Goal: Task Accomplishment & Management: Use online tool/utility

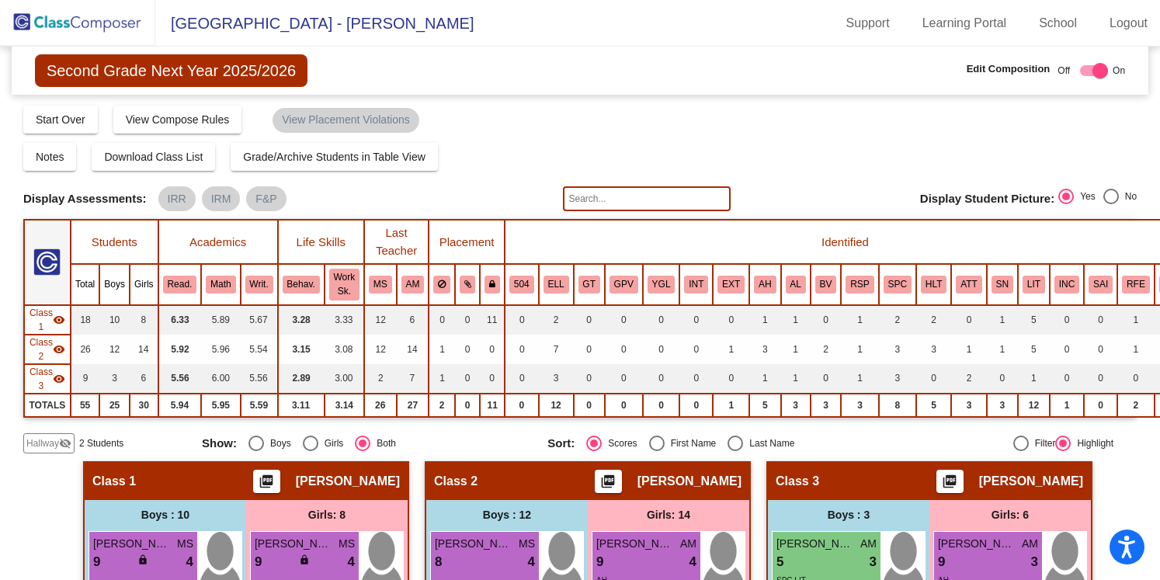
scroll to position [422, 0]
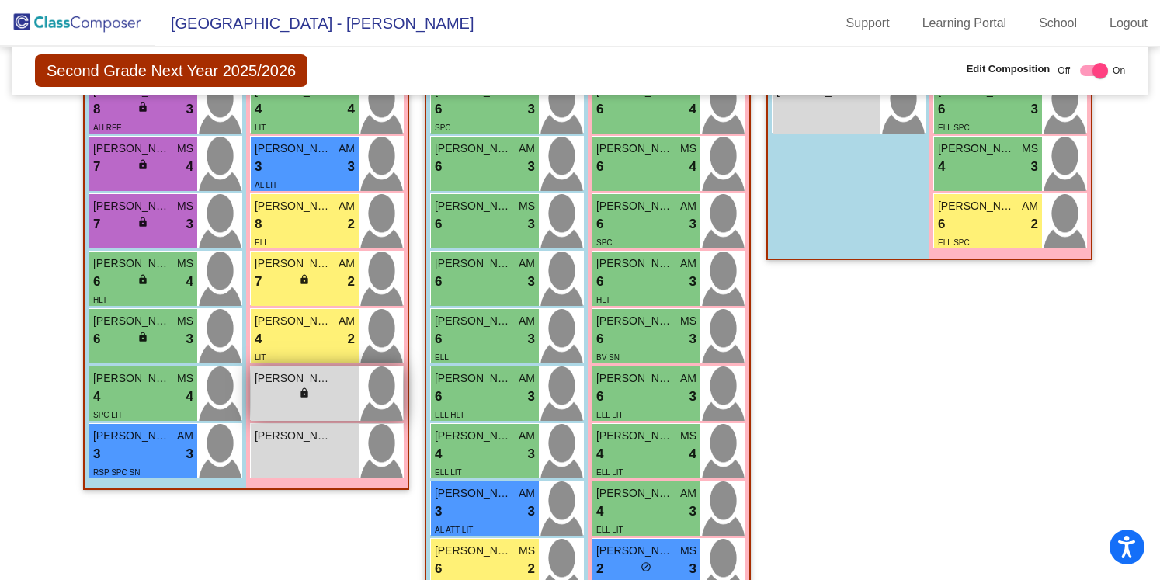
scroll to position [623, 0]
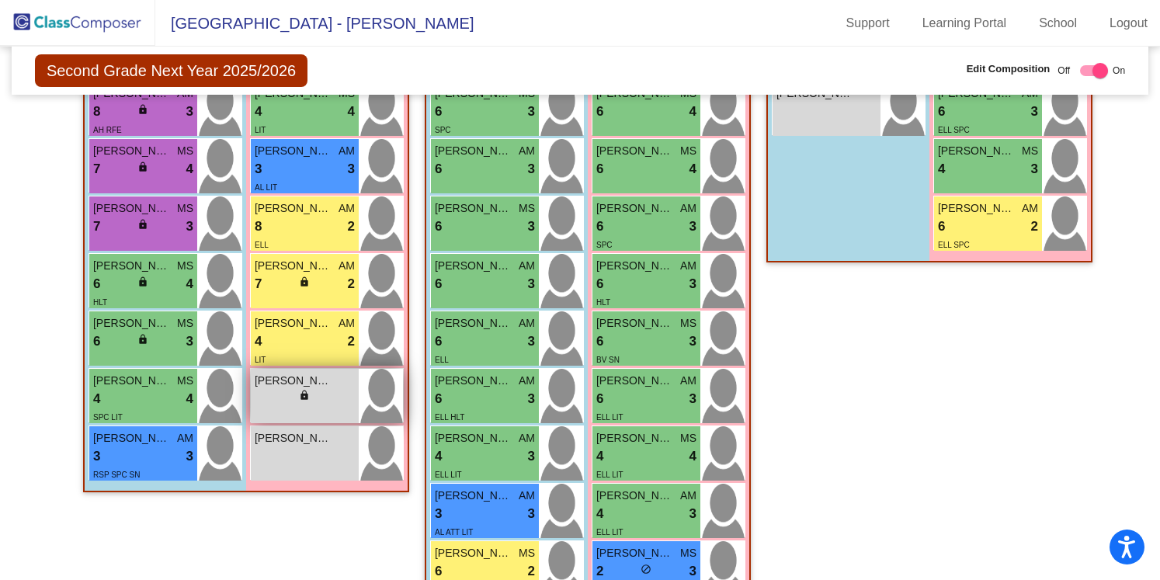
click at [333, 389] on div "lock do_not_disturb_alt" at bounding box center [305, 397] width 100 height 16
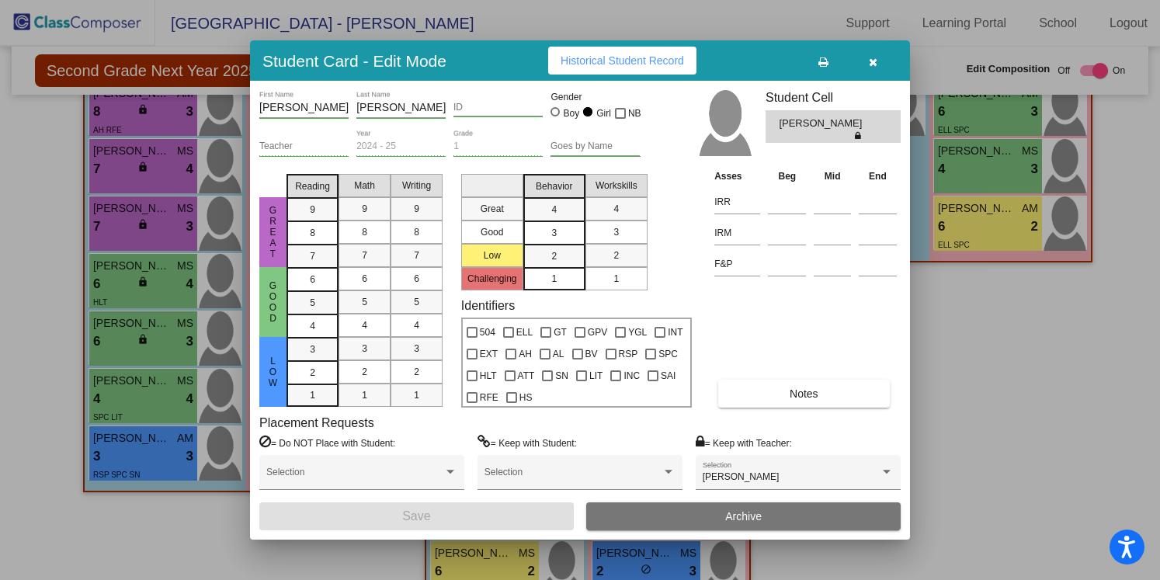
click at [871, 62] on icon "button" at bounding box center [873, 62] width 9 height 11
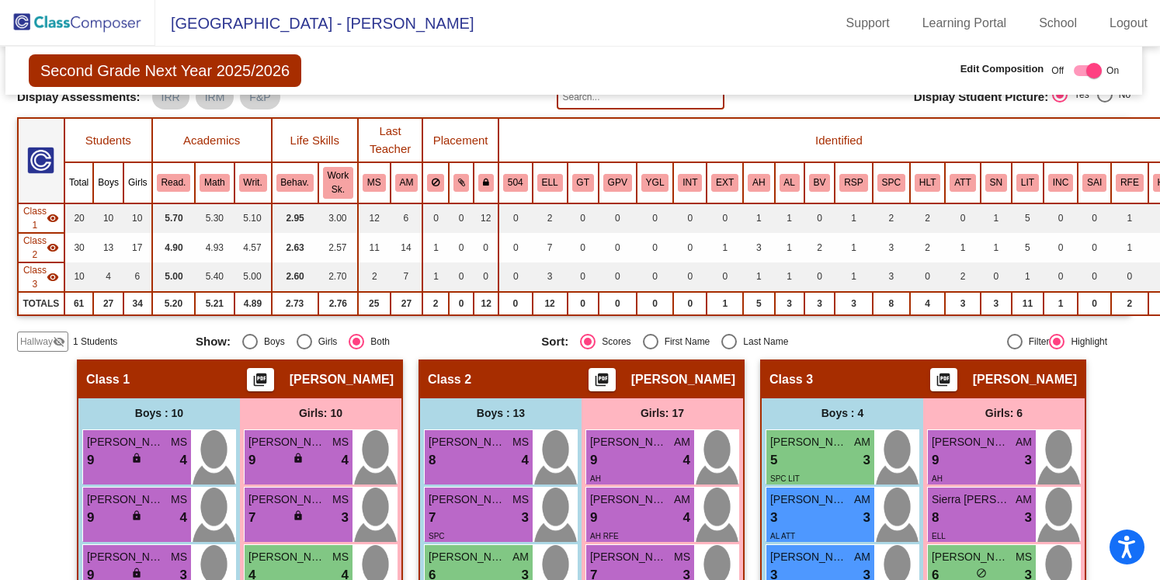
scroll to position [0, 6]
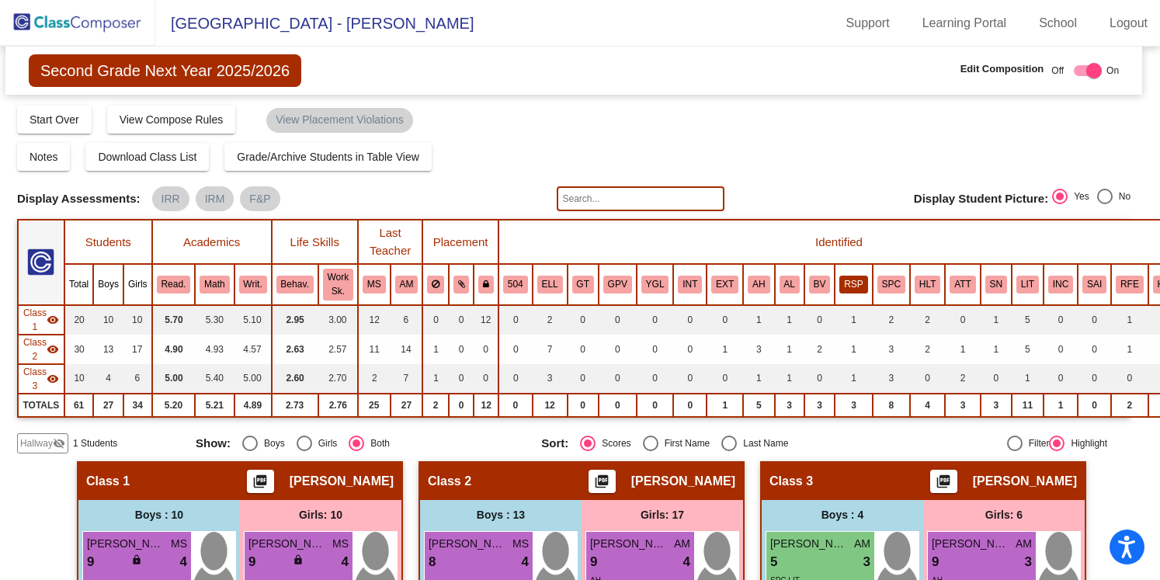
click at [858, 288] on button "RSP" at bounding box center [853, 284] width 28 height 17
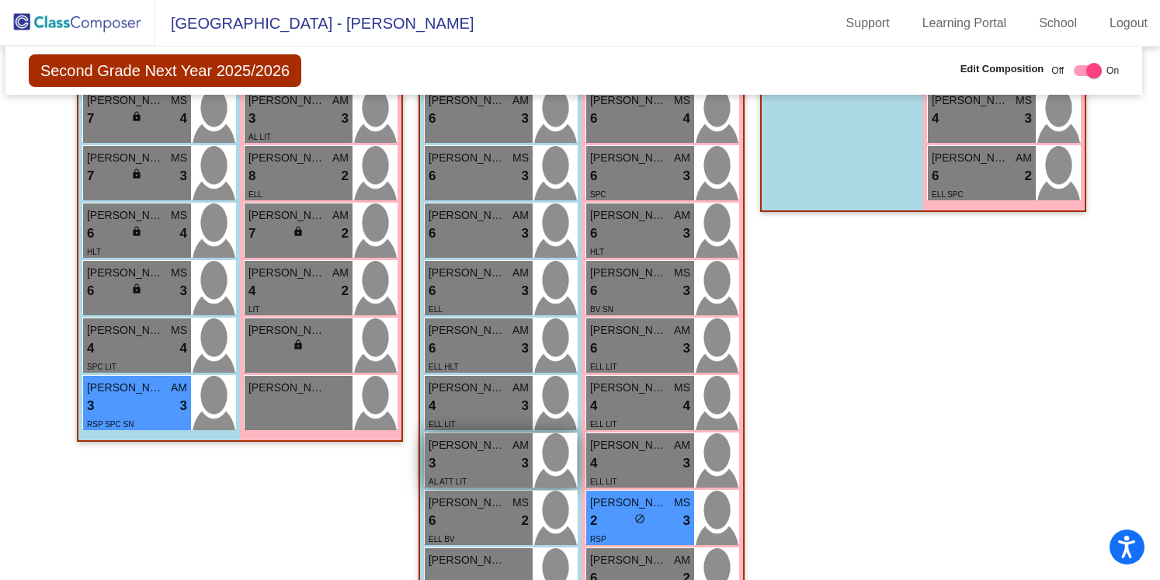
scroll to position [676, 6]
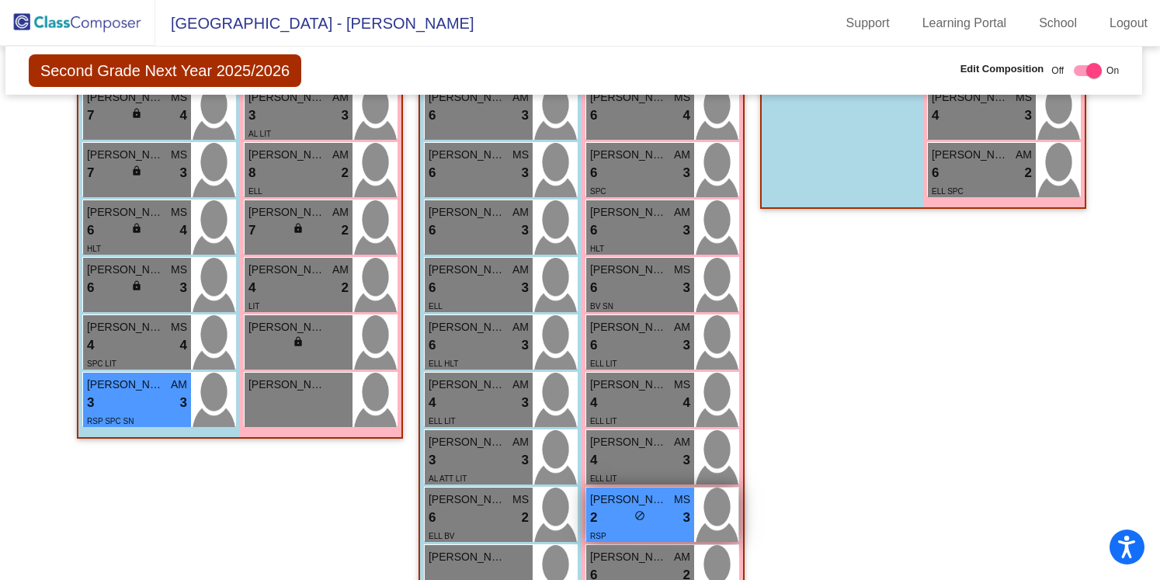
click at [662, 520] on div "2 lock do_not_disturb_alt 3" at bounding box center [640, 518] width 100 height 20
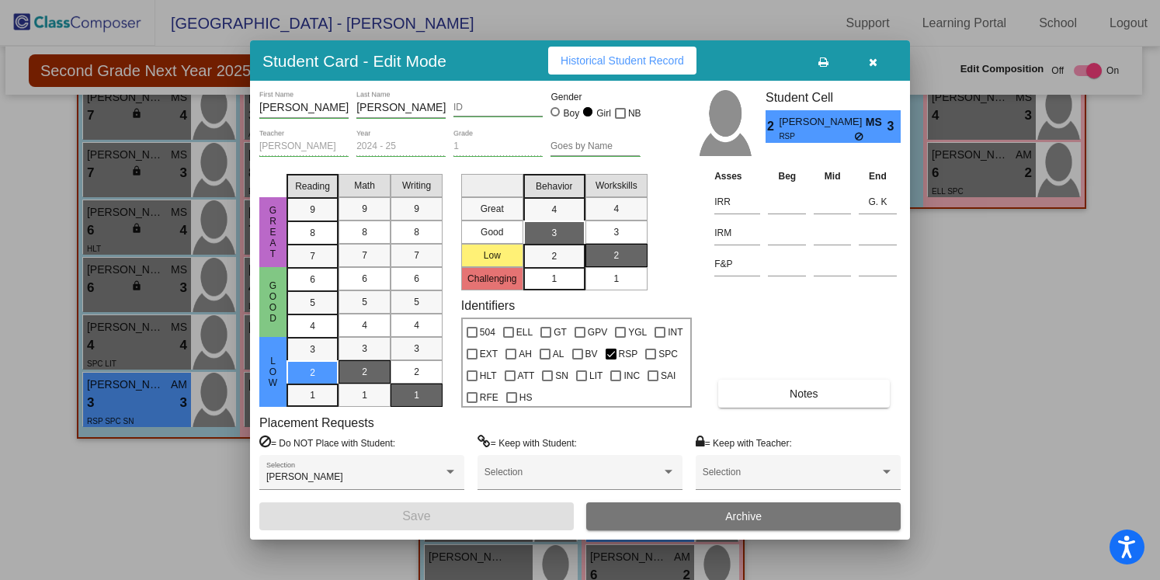
click at [1099, 393] on div at bounding box center [580, 290] width 1160 height 580
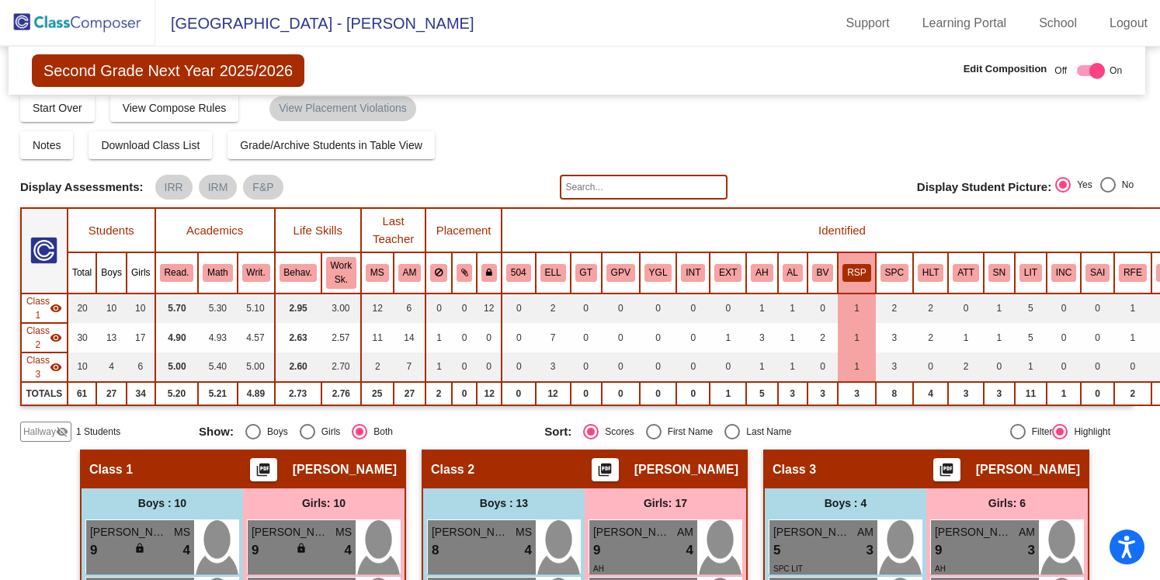
scroll to position [5, 3]
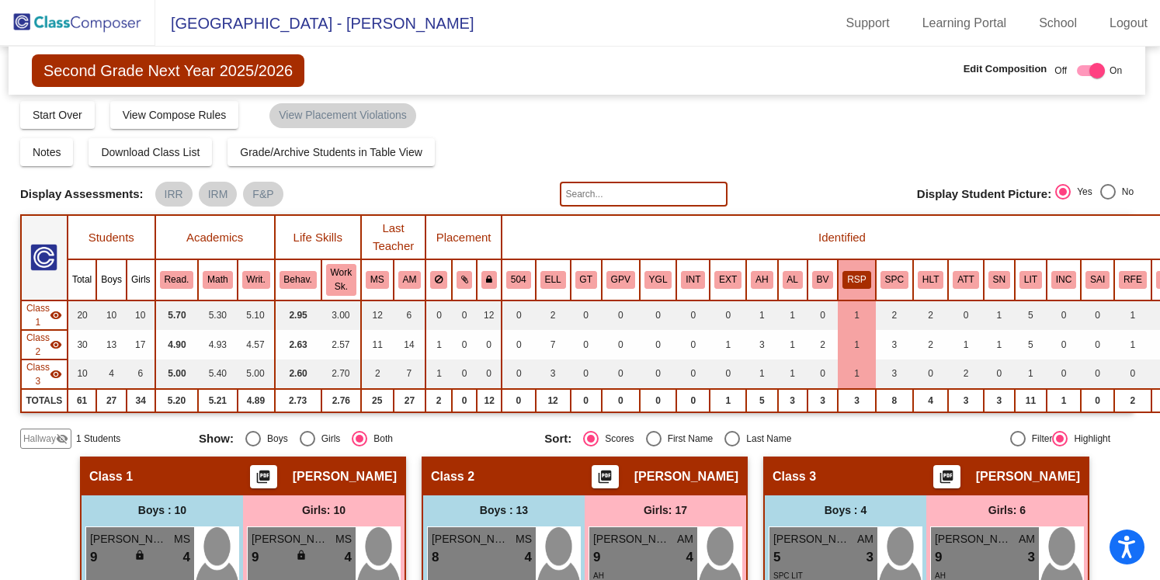
click at [864, 277] on button "RSP" at bounding box center [857, 279] width 28 height 17
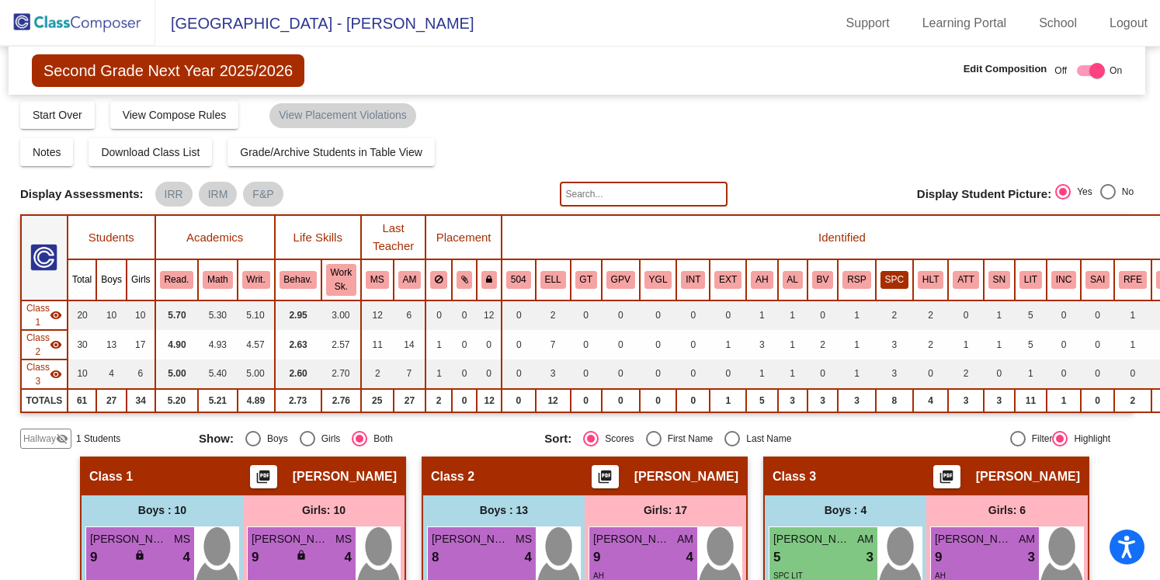
click at [891, 277] on button "SPC" at bounding box center [895, 279] width 28 height 17
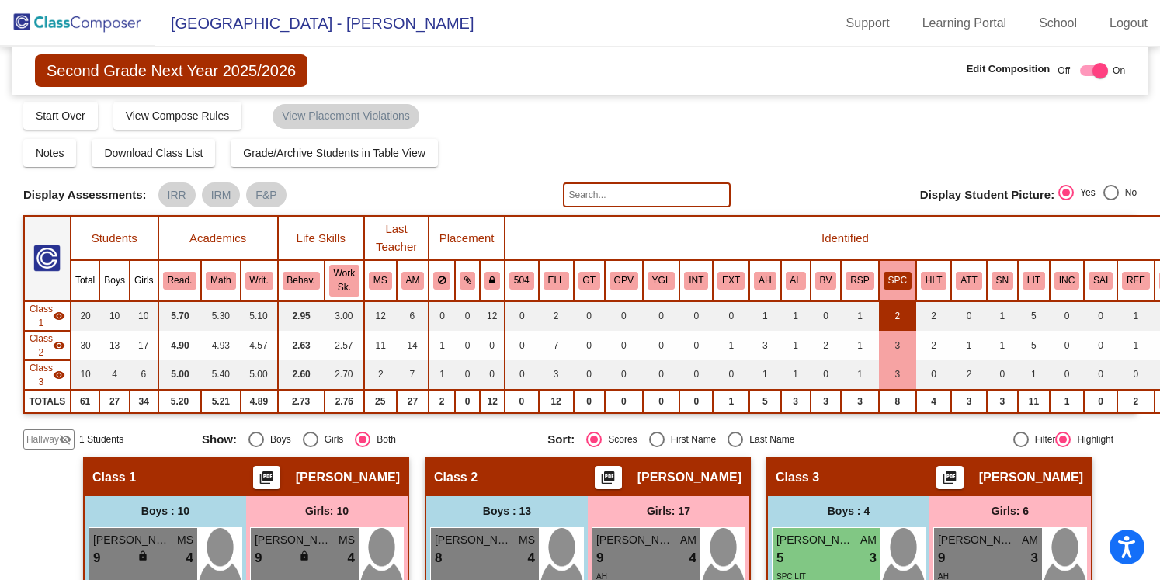
scroll to position [2, 0]
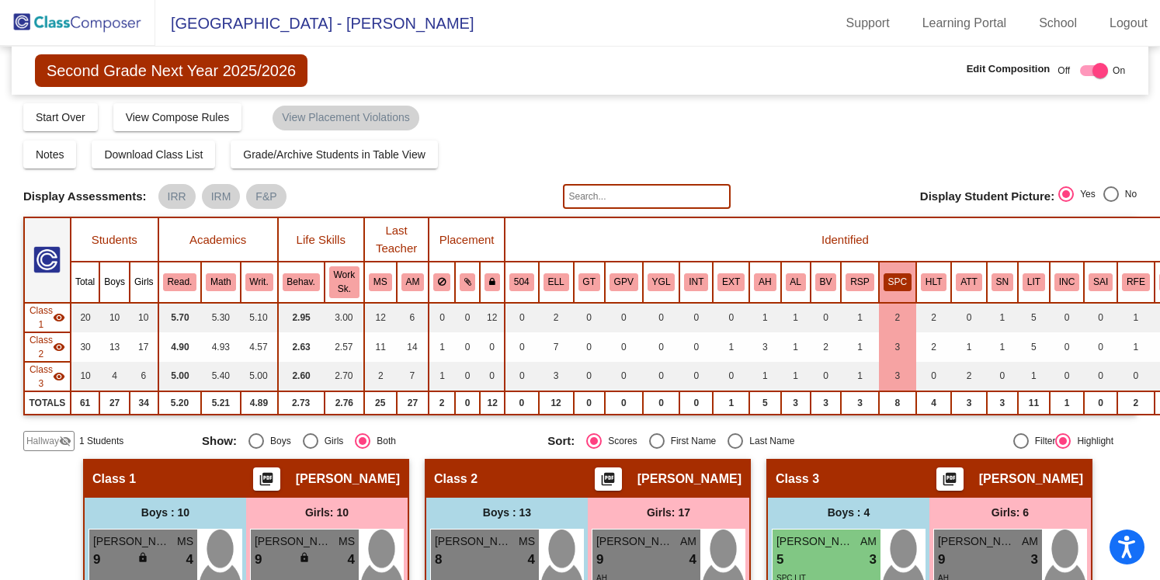
click at [899, 282] on button "SPC" at bounding box center [898, 281] width 28 height 17
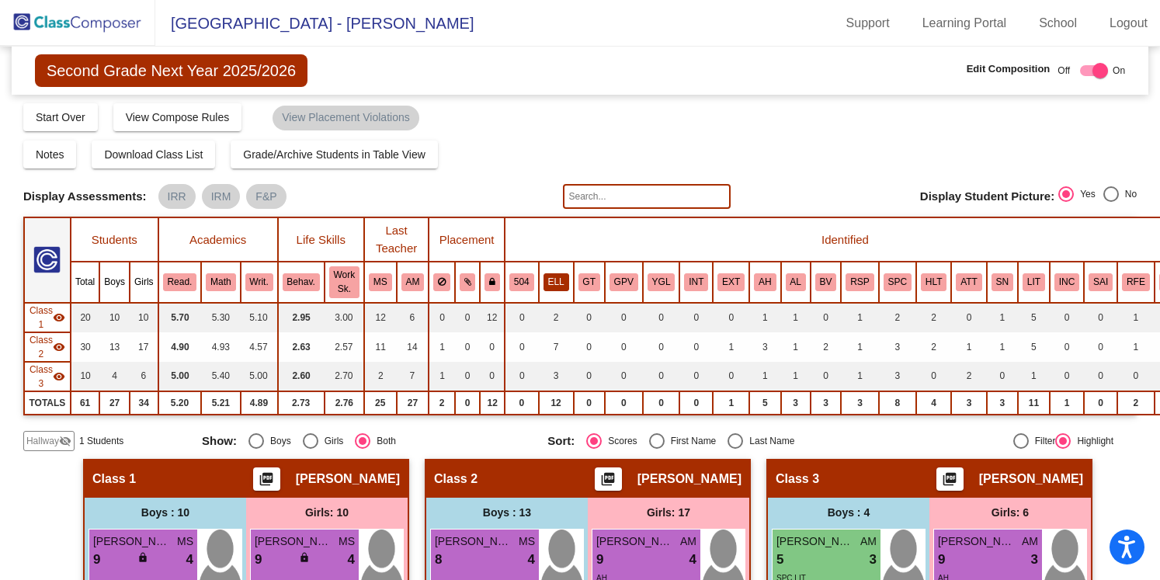
click at [561, 282] on button "ELL" at bounding box center [557, 281] width 26 height 17
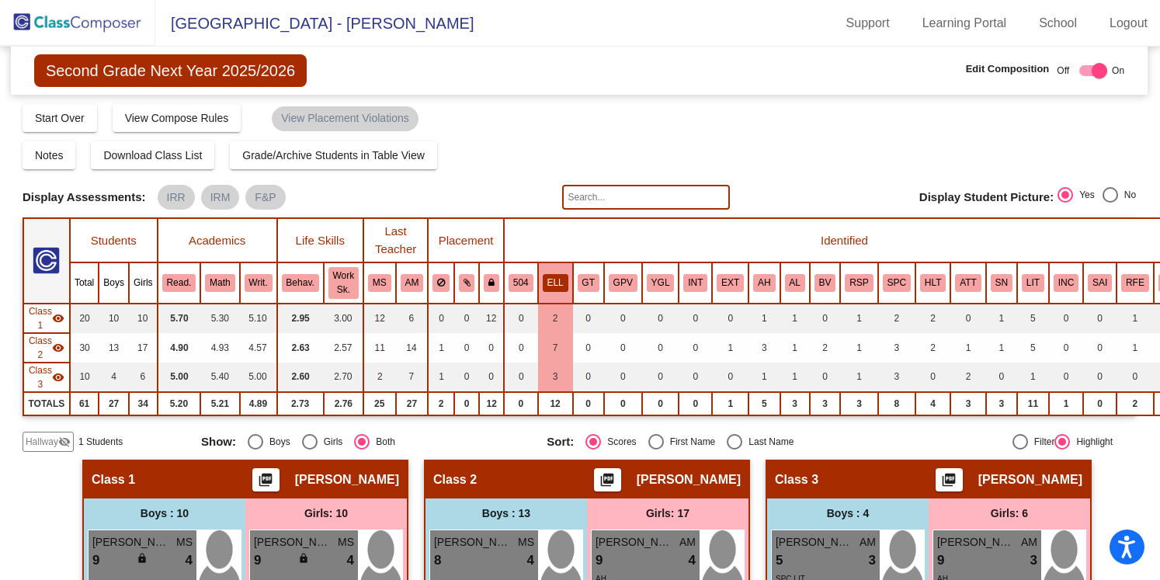
scroll to position [1, 1]
click at [561, 281] on button "ELL" at bounding box center [556, 283] width 26 height 17
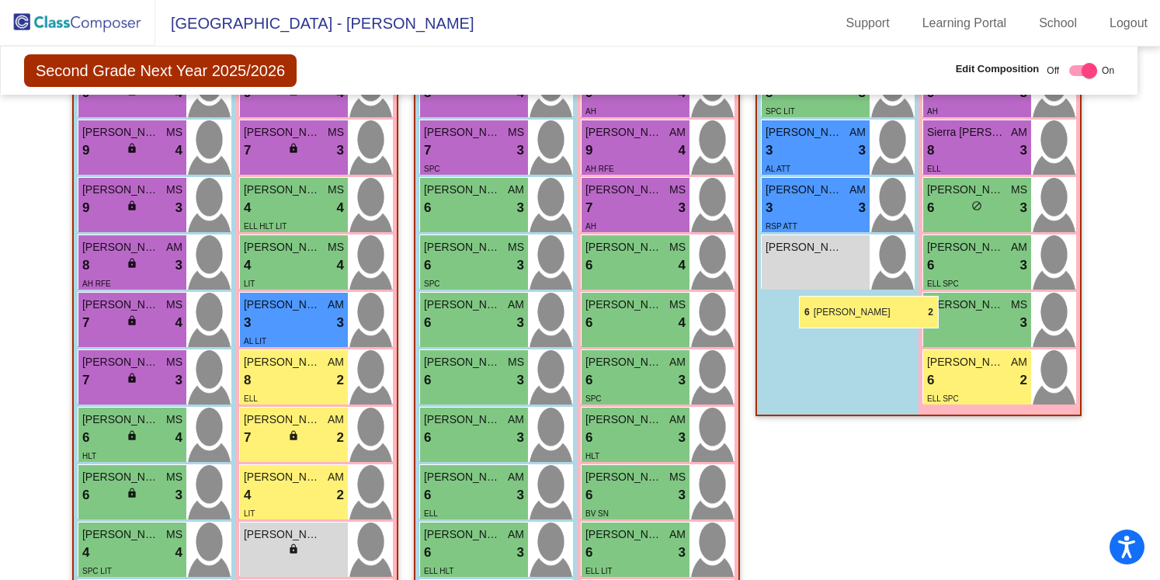
scroll to position [461, 11]
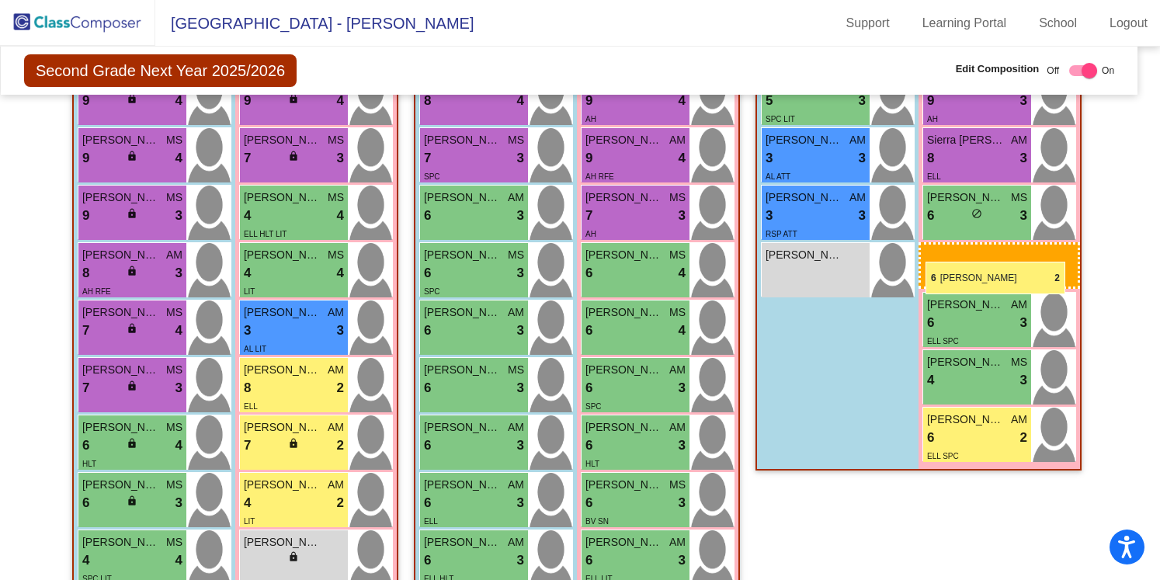
drag, startPoint x: 639, startPoint y: 318, endPoint x: 926, endPoint y: 262, distance: 291.9
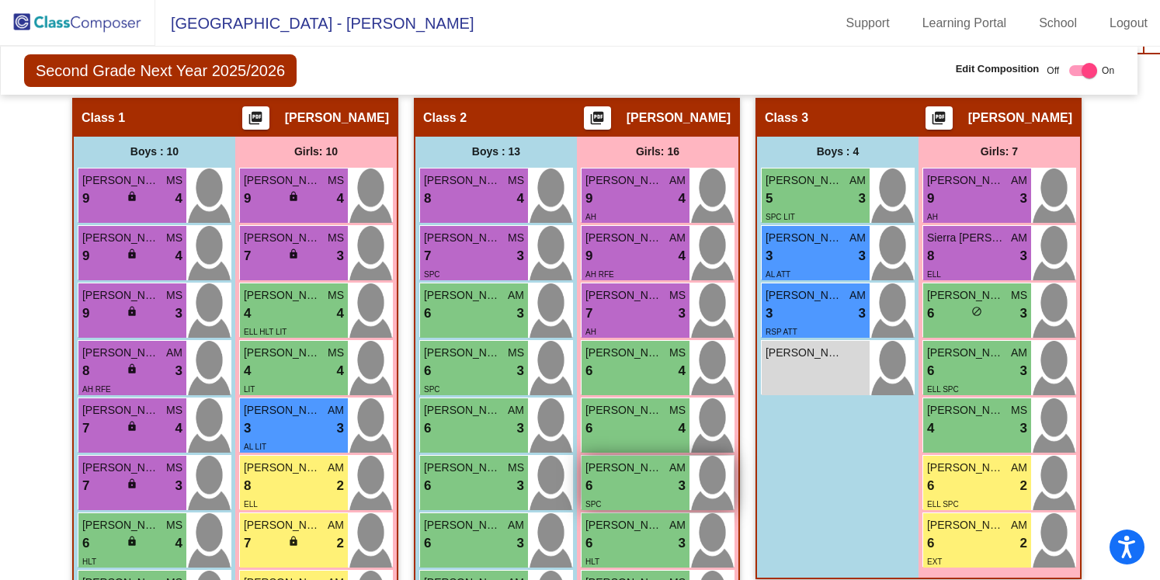
scroll to position [363, 9]
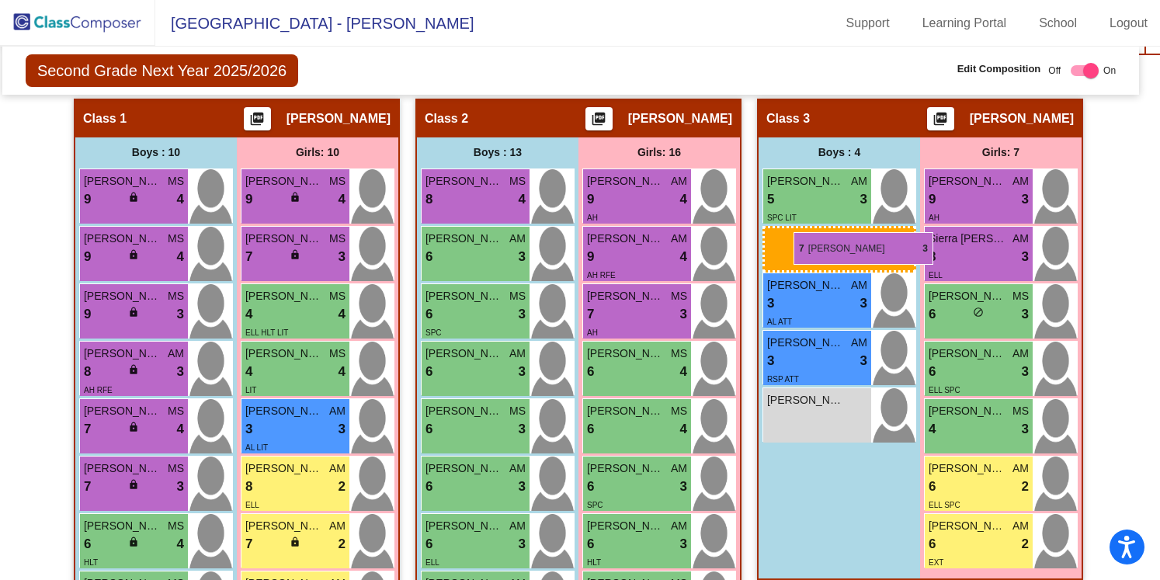
drag, startPoint x: 471, startPoint y: 255, endPoint x: 793, endPoint y: 232, distance: 323.1
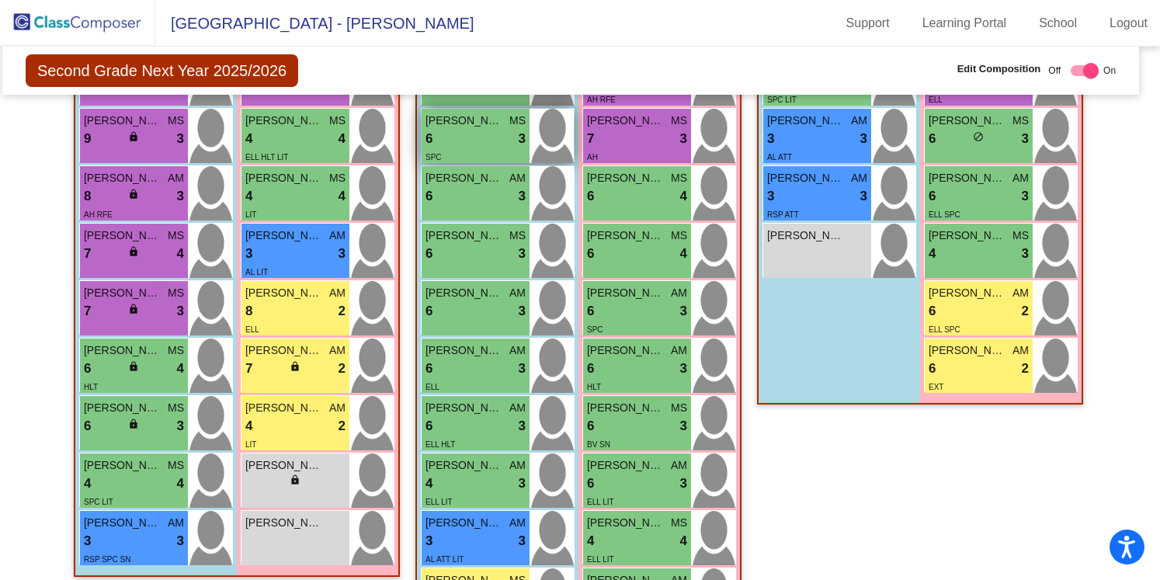
scroll to position [569, 10]
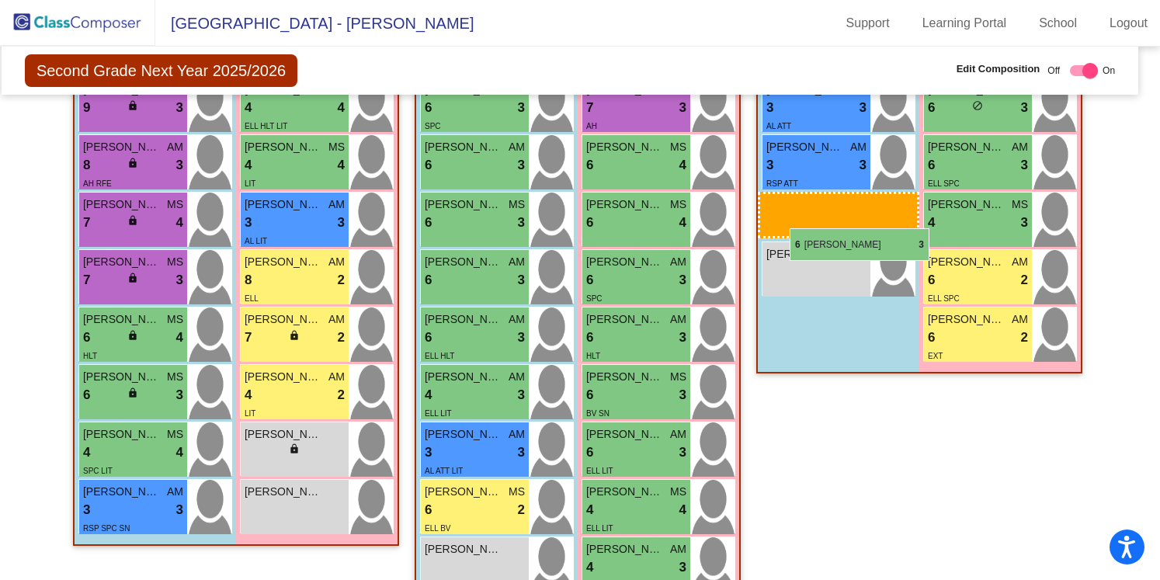
drag, startPoint x: 450, startPoint y: 342, endPoint x: 790, endPoint y: 228, distance: 358.8
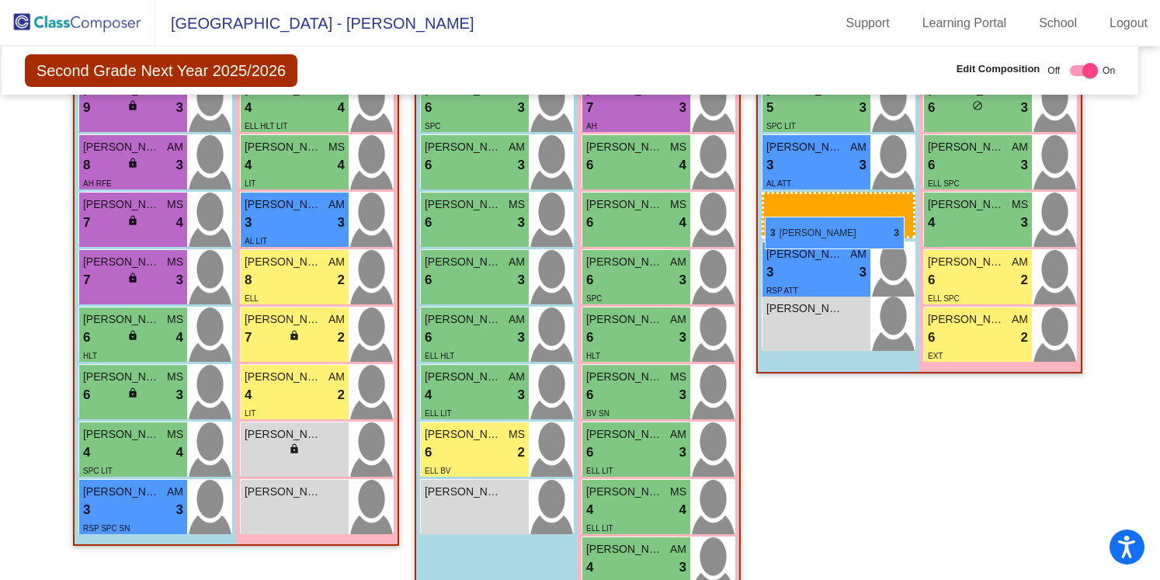
drag, startPoint x: 468, startPoint y: 459, endPoint x: 765, endPoint y: 217, distance: 383.0
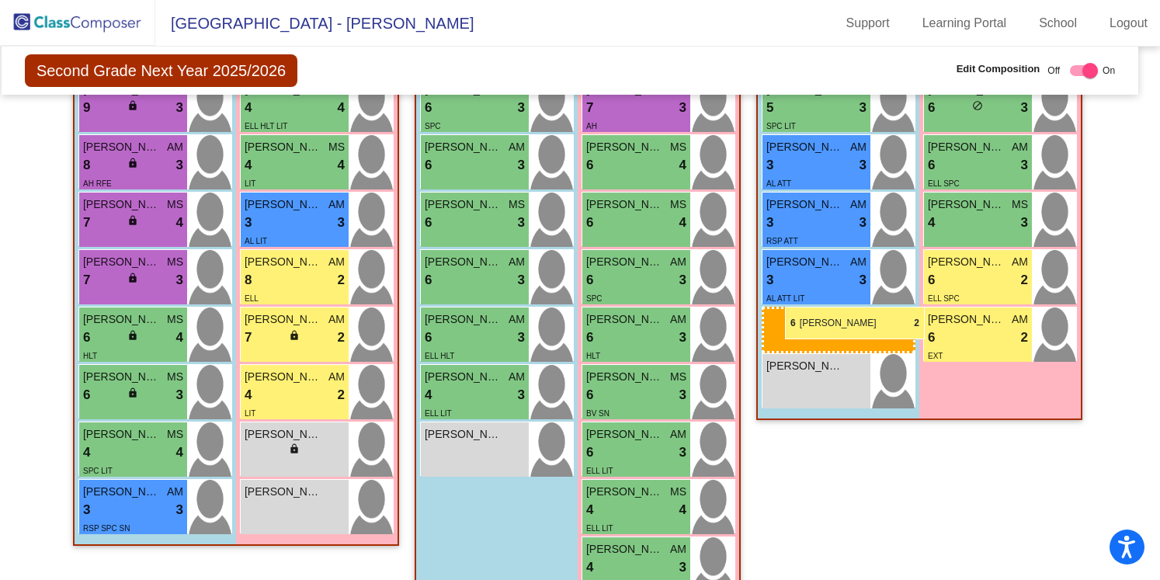
drag, startPoint x: 468, startPoint y: 450, endPoint x: 785, endPoint y: 307, distance: 347.6
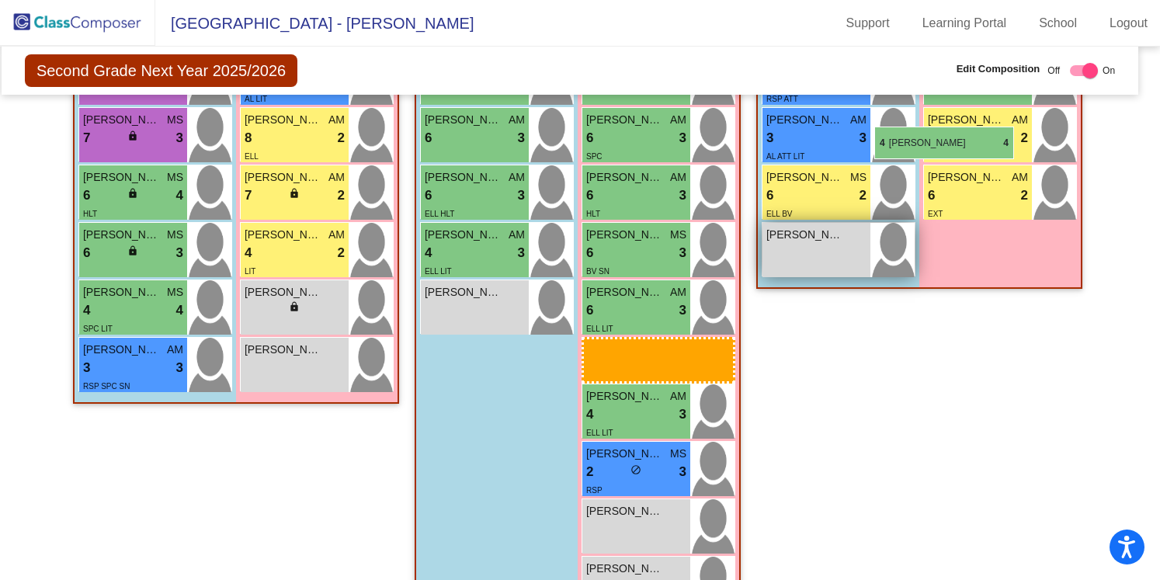
scroll to position [700, 10]
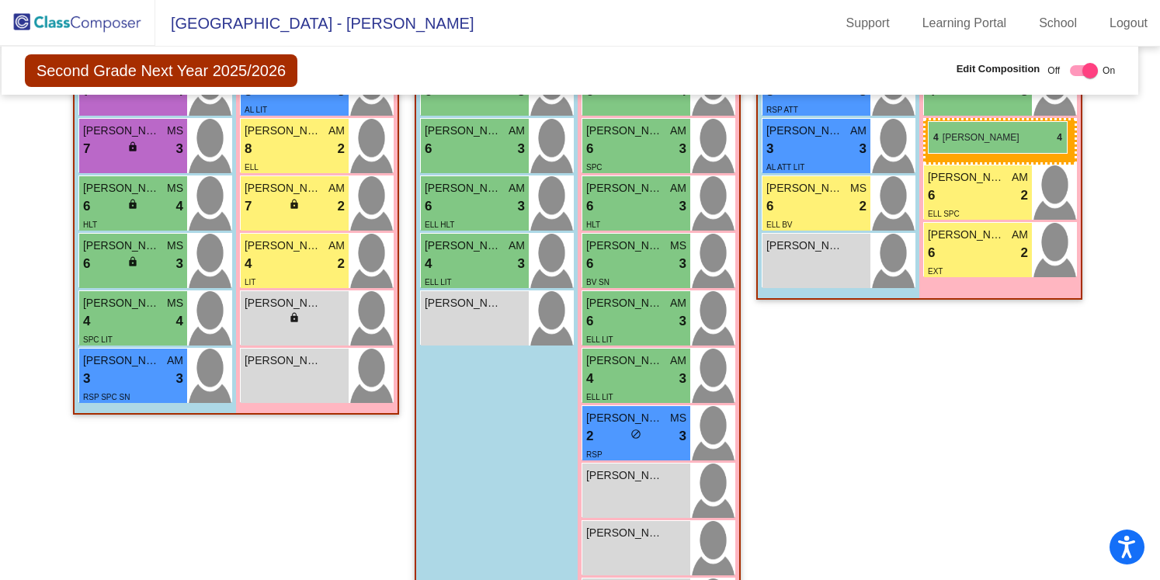
drag, startPoint x: 631, startPoint y: 254, endPoint x: 928, endPoint y: 121, distance: 325.0
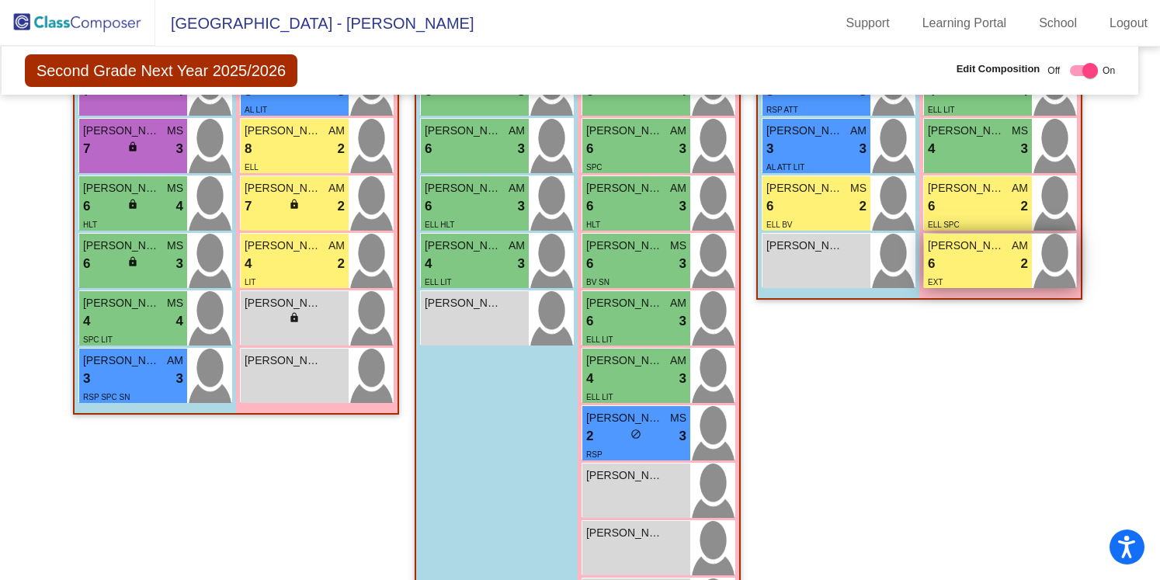
click at [964, 276] on div "EXT" at bounding box center [978, 281] width 100 height 16
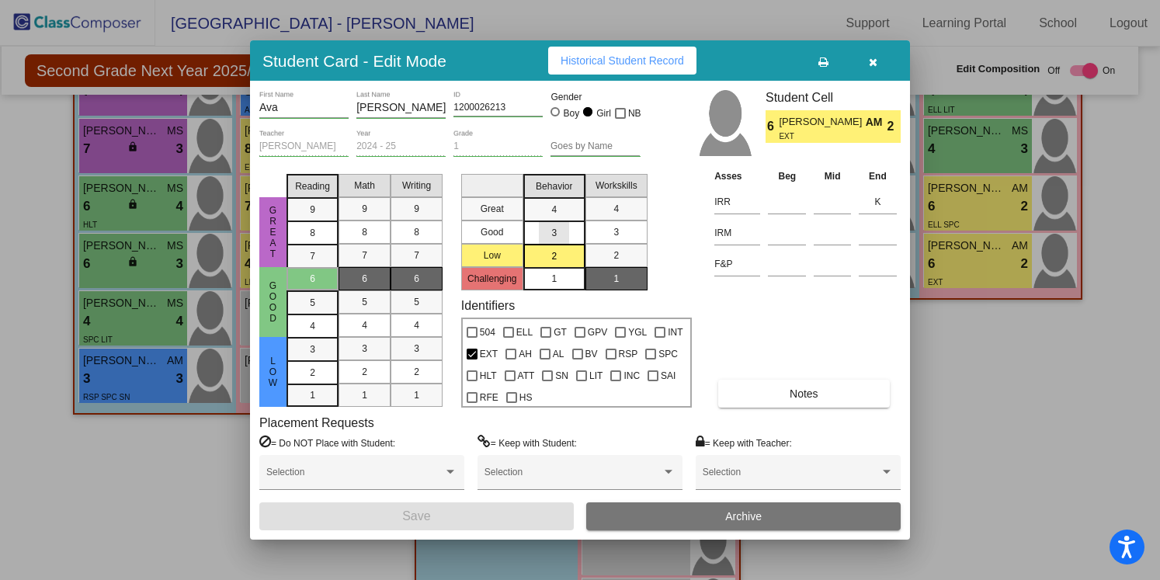
click at [551, 238] on div "3" at bounding box center [554, 232] width 30 height 23
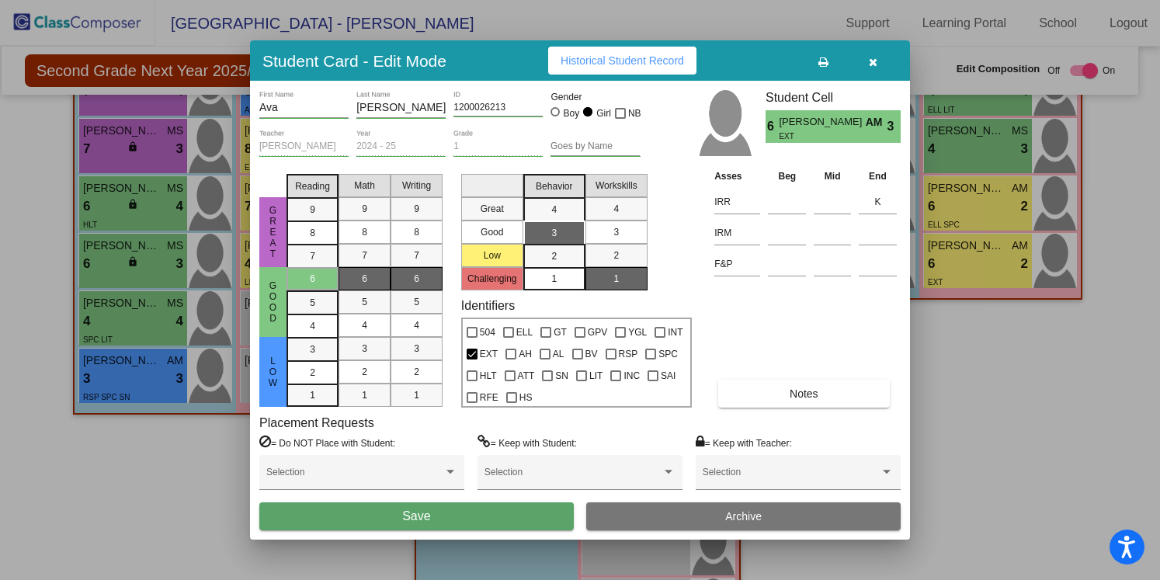
click at [456, 516] on button "Save" at bounding box center [416, 516] width 315 height 28
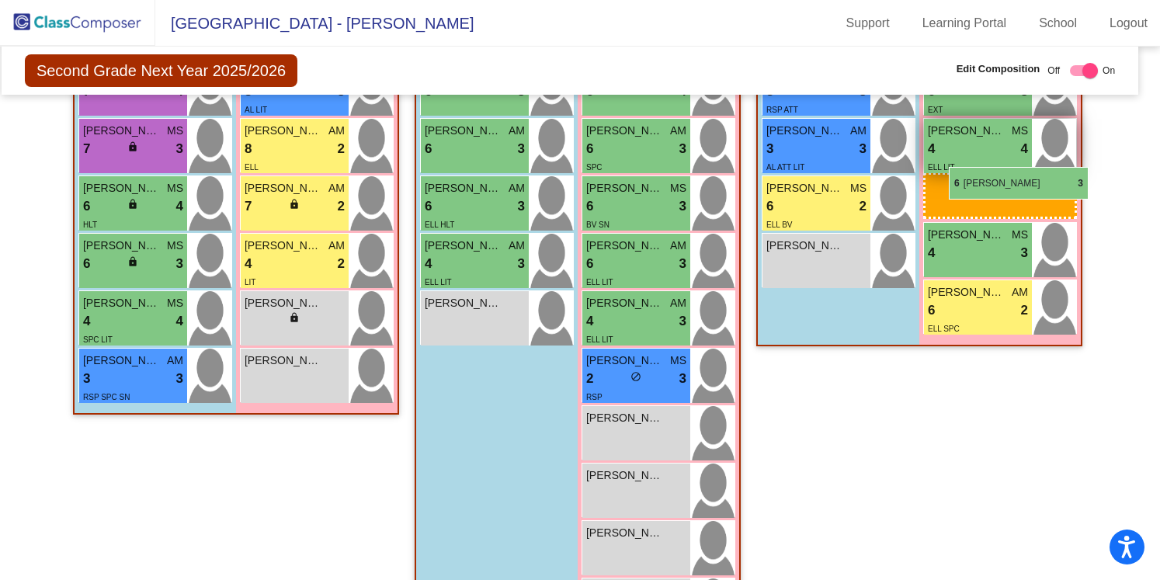
drag, startPoint x: 628, startPoint y: 212, endPoint x: 949, endPoint y: 168, distance: 323.8
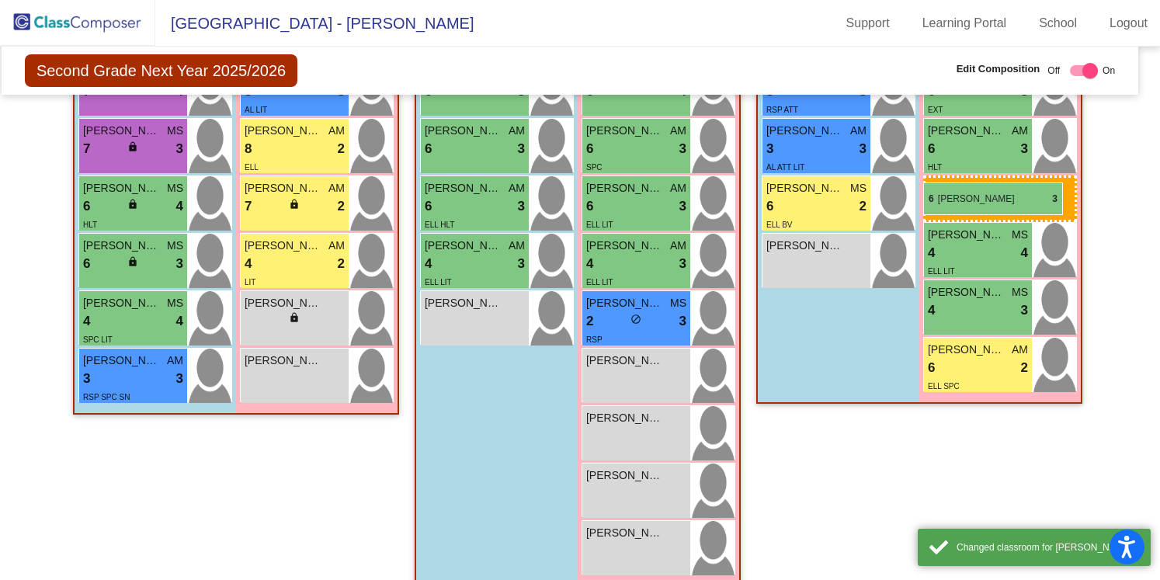
drag, startPoint x: 614, startPoint y: 204, endPoint x: 923, endPoint y: 182, distance: 309.8
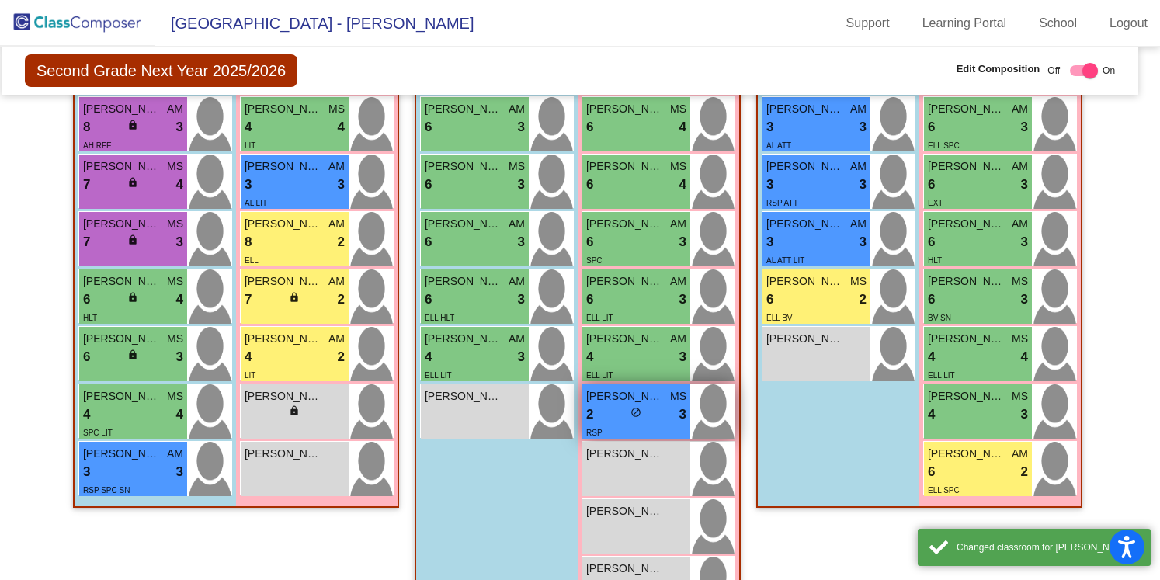
scroll to position [603, 10]
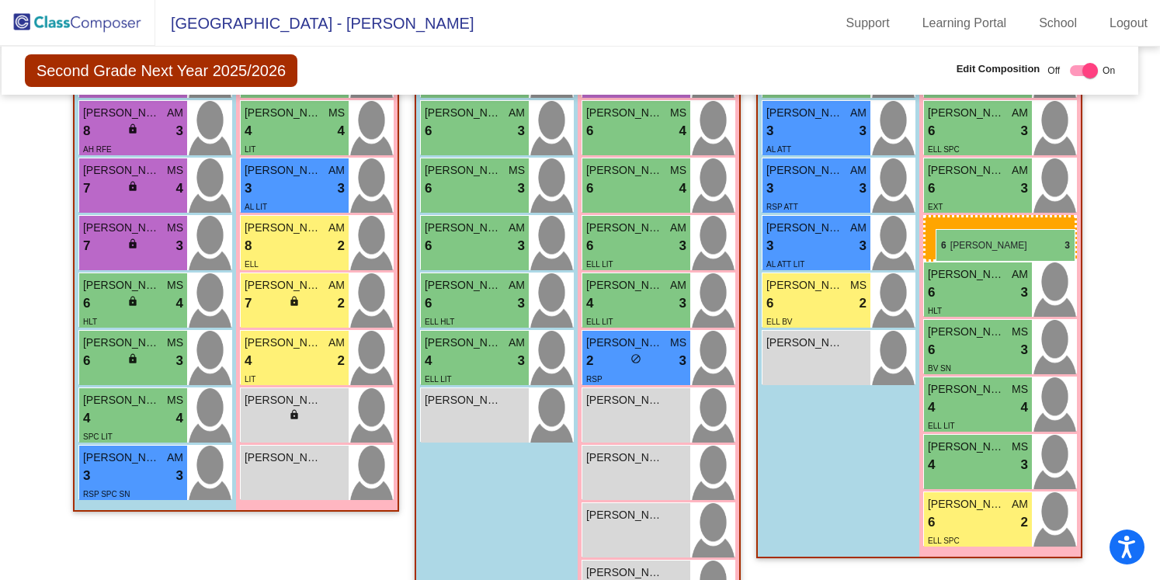
drag, startPoint x: 620, startPoint y: 254, endPoint x: 936, endPoint y: 229, distance: 316.3
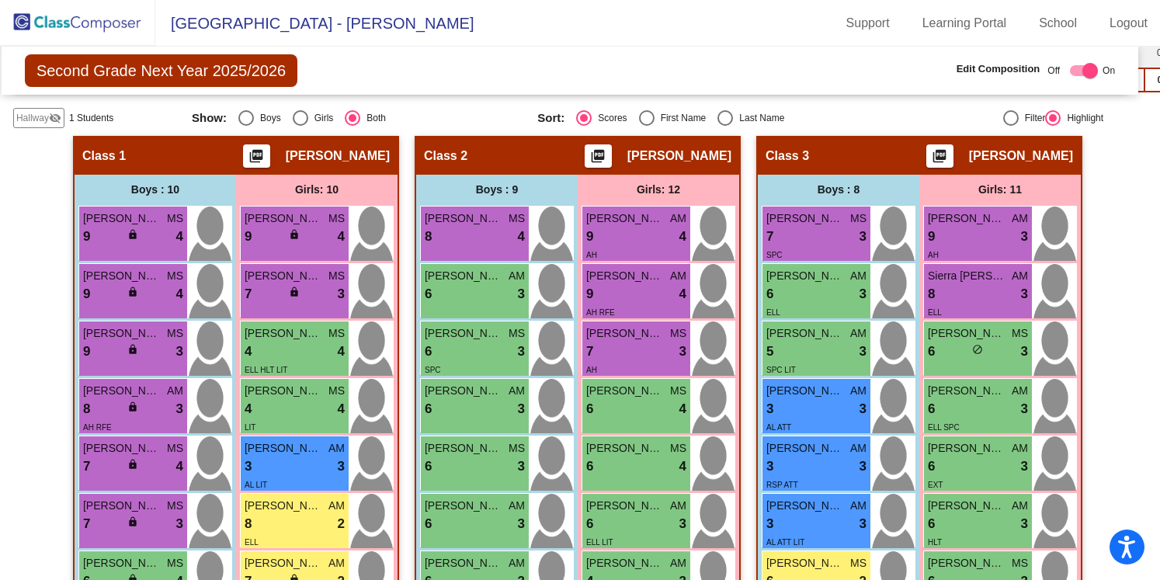
scroll to position [323, 10]
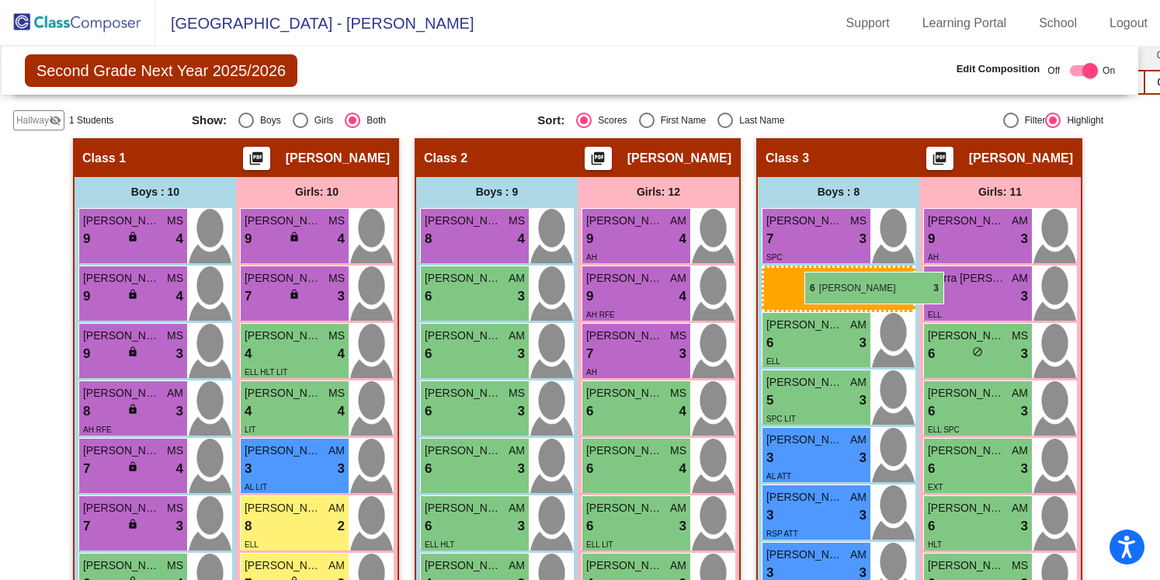
drag, startPoint x: 478, startPoint y: 357, endPoint x: 805, endPoint y: 272, distance: 337.2
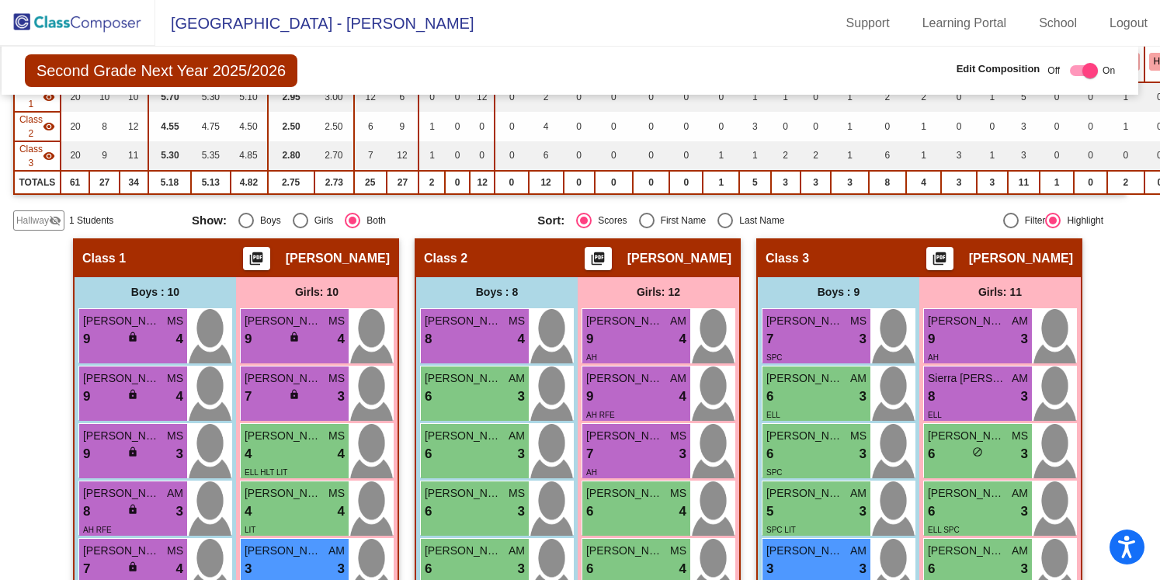
scroll to position [222, 10]
